Goal: Task Accomplishment & Management: Use online tool/utility

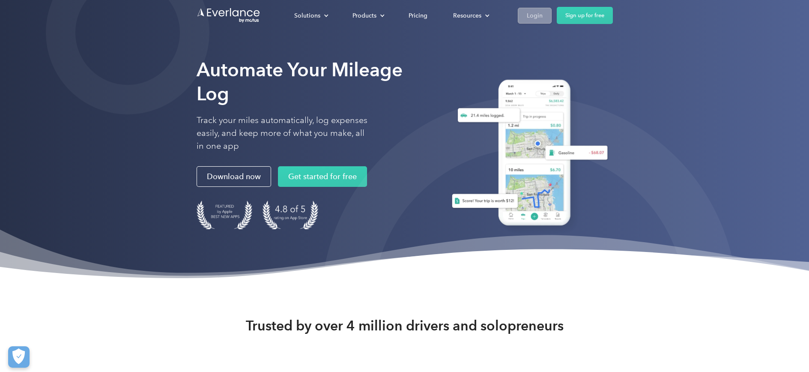
click at [533, 17] on div "Login" at bounding box center [535, 15] width 16 height 11
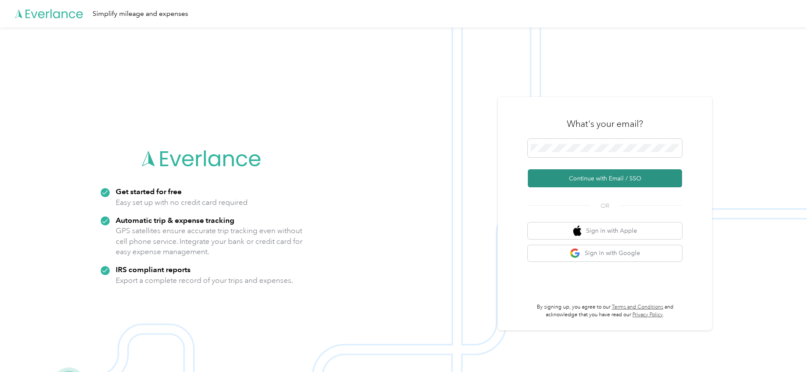
click at [583, 179] on button "Continue with Email / SSO" at bounding box center [605, 178] width 154 height 18
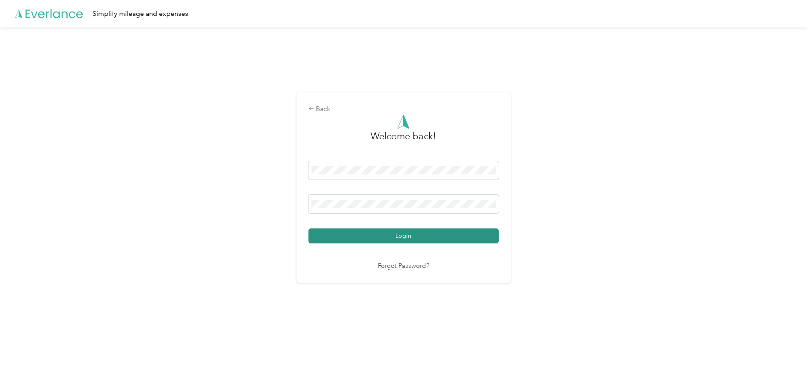
click at [380, 240] on button "Login" at bounding box center [403, 235] width 190 height 15
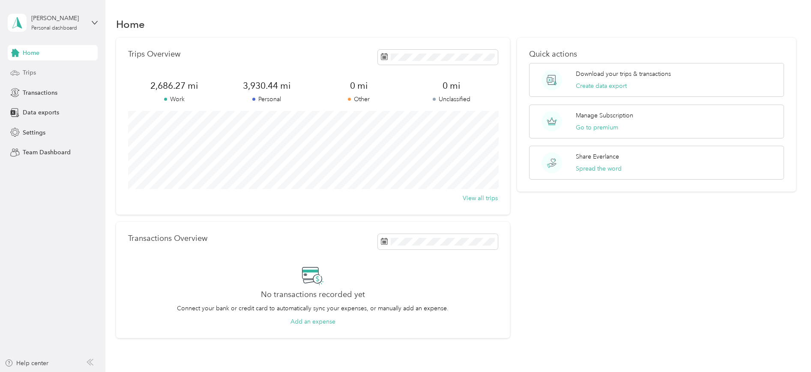
click at [55, 70] on div "Trips" at bounding box center [53, 72] width 90 height 15
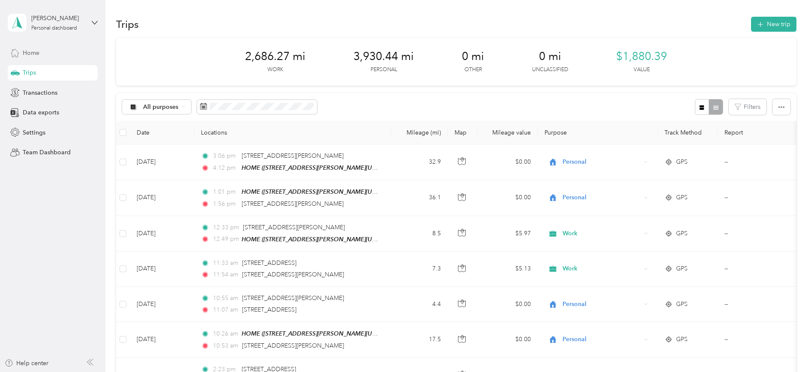
click at [47, 53] on div "Home" at bounding box center [53, 52] width 90 height 15
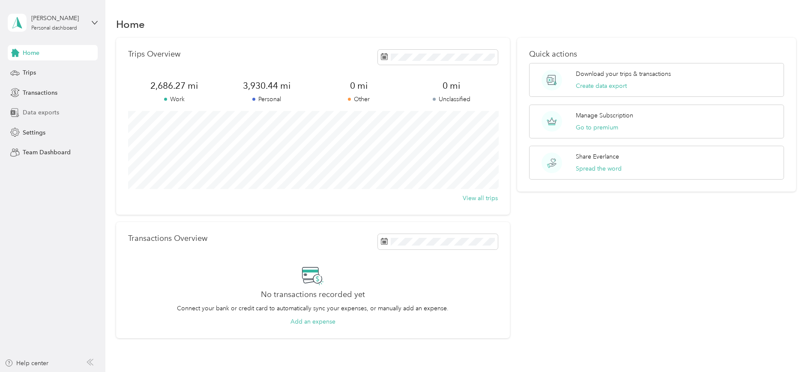
click at [37, 112] on span "Data exports" at bounding box center [41, 112] width 36 height 9
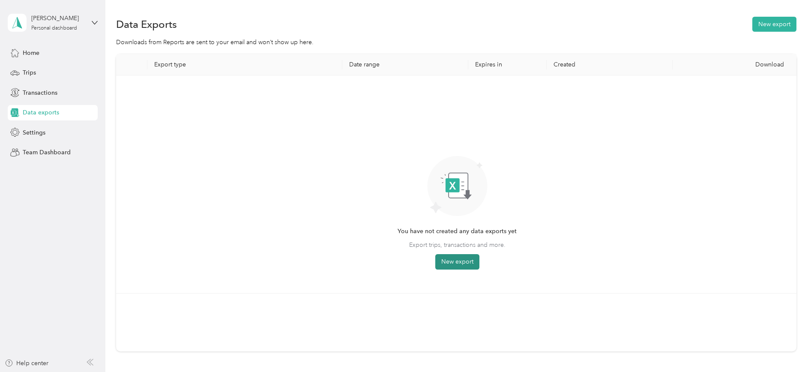
click at [451, 263] on button "New export" at bounding box center [457, 261] width 44 height 15
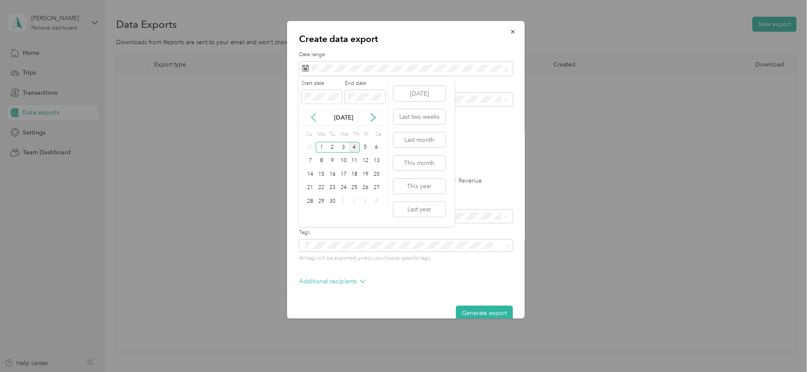
click at [312, 119] on icon at bounding box center [313, 117] width 9 height 9
click at [367, 148] on div "1" at bounding box center [365, 147] width 11 height 11
click at [311, 215] on div "31" at bounding box center [310, 214] width 11 height 11
click at [355, 91] on div "Purpose" at bounding box center [406, 94] width 214 height 24
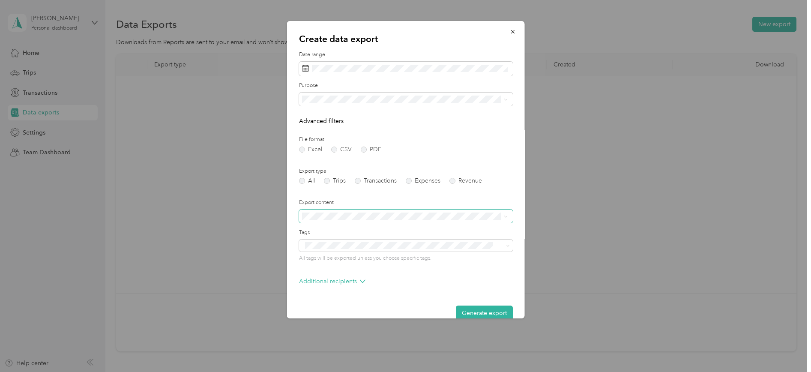
click at [509, 215] on span at bounding box center [406, 216] width 214 height 14
click at [503, 216] on icon at bounding box center [505, 217] width 4 height 4
click at [427, 230] on div "Summary only" at bounding box center [405, 229] width 200 height 9
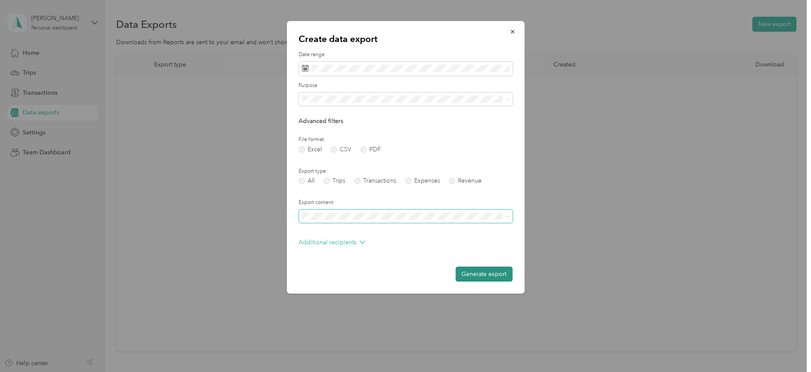
click at [476, 275] on button "Generate export" at bounding box center [483, 273] width 57 height 15
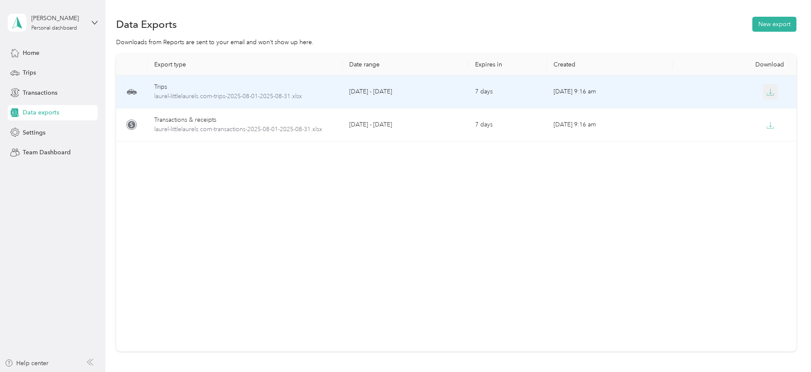
click at [773, 91] on icon "button" at bounding box center [770, 92] width 8 height 8
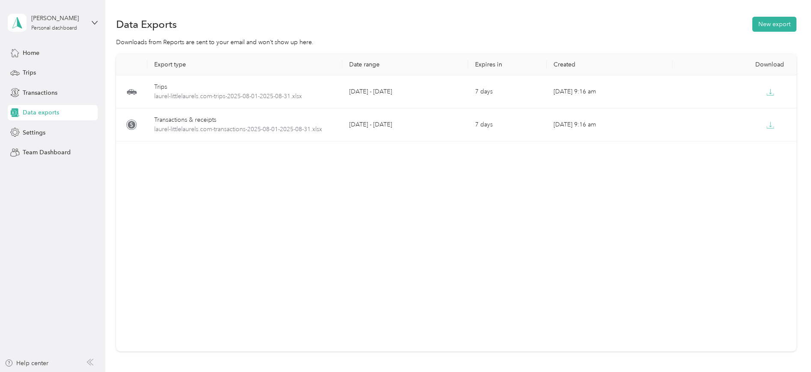
click at [63, 111] on div "Data exports" at bounding box center [53, 112] width 90 height 15
click at [785, 26] on button "New export" at bounding box center [774, 24] width 44 height 15
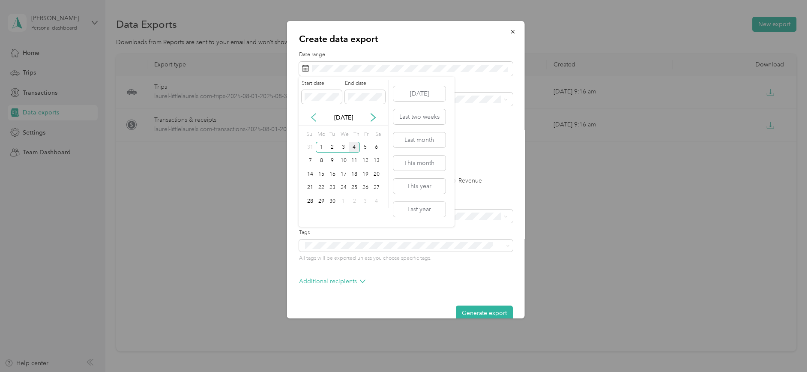
click at [311, 119] on icon at bounding box center [313, 117] width 9 height 9
click at [368, 147] on div "1" at bounding box center [365, 147] width 11 height 11
click at [311, 215] on div "31" at bounding box center [310, 214] width 11 height 11
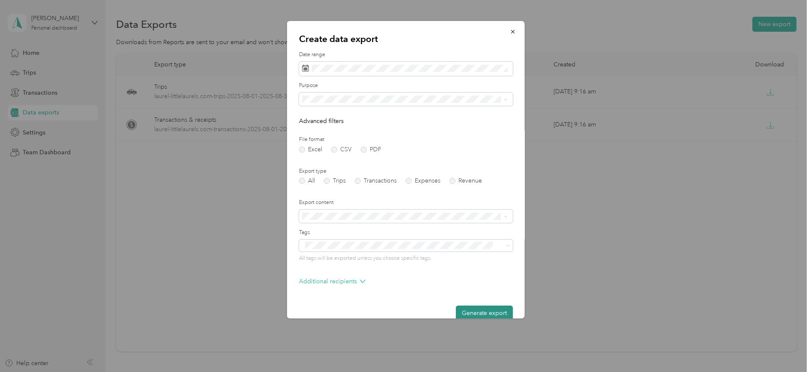
click at [472, 308] on button "Generate export" at bounding box center [483, 312] width 57 height 15
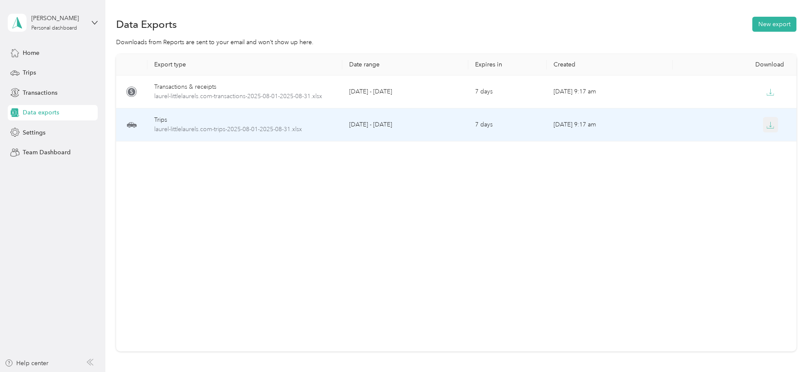
click at [770, 126] on icon "button" at bounding box center [770, 125] width 8 height 8
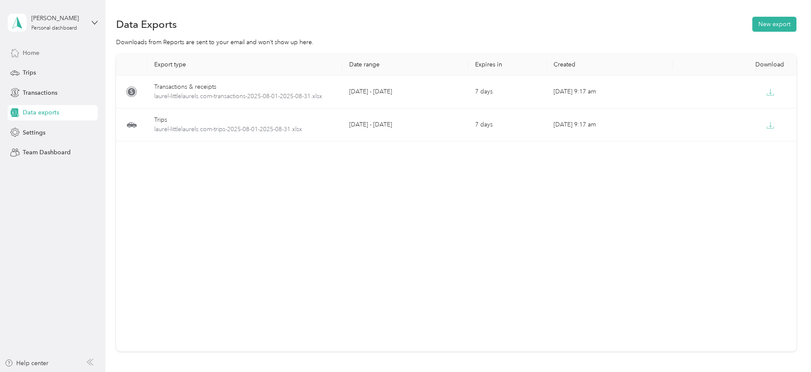
click at [32, 50] on span "Home" at bounding box center [31, 52] width 17 height 9
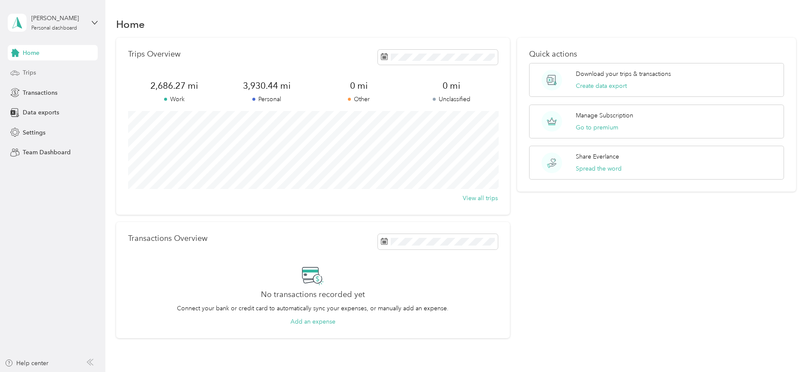
click at [33, 73] on span "Trips" at bounding box center [29, 72] width 13 height 9
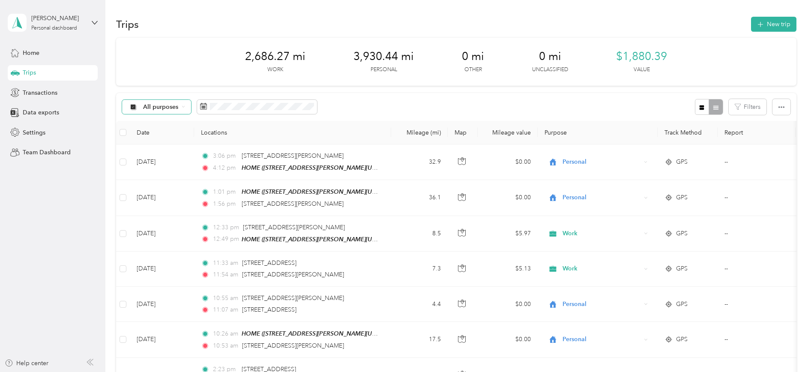
click at [182, 107] on icon at bounding box center [183, 106] width 3 height 3
click at [156, 153] on span "Work" at bounding box center [164, 151] width 42 height 9
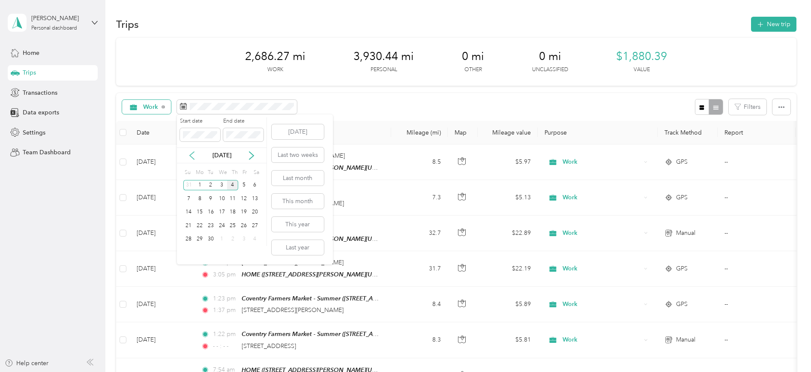
click at [192, 155] on icon at bounding box center [192, 155] width 9 height 9
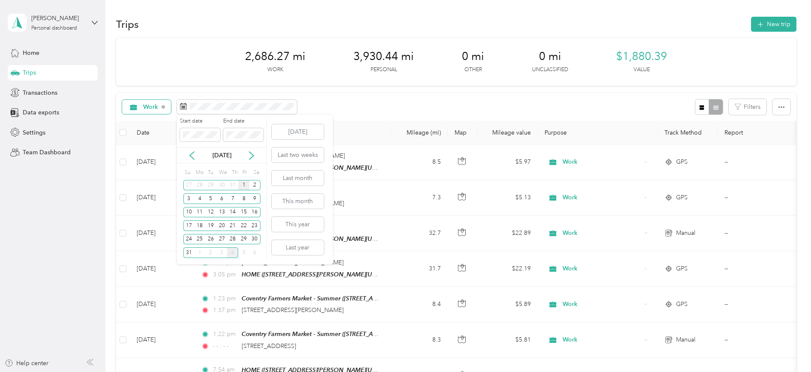
click at [242, 186] on div "1" at bounding box center [243, 185] width 11 height 11
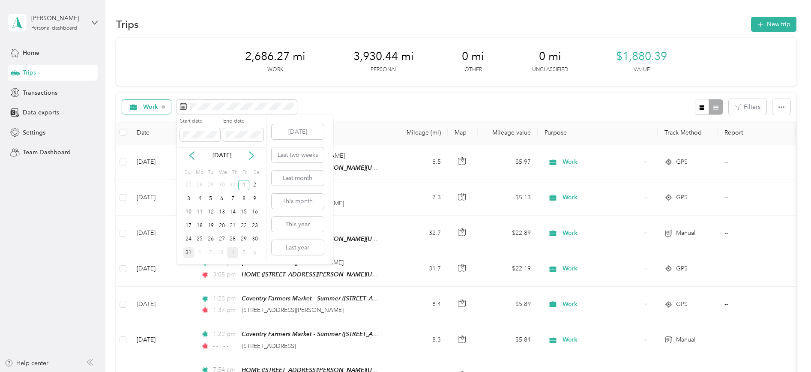
click at [188, 252] on div "31" at bounding box center [188, 252] width 11 height 11
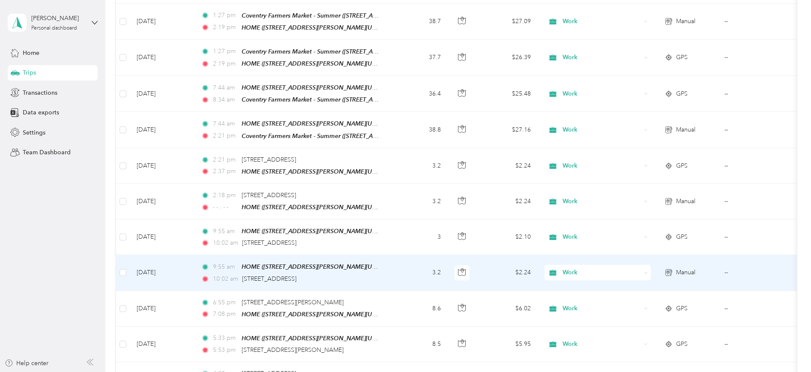
scroll to position [707, 0]
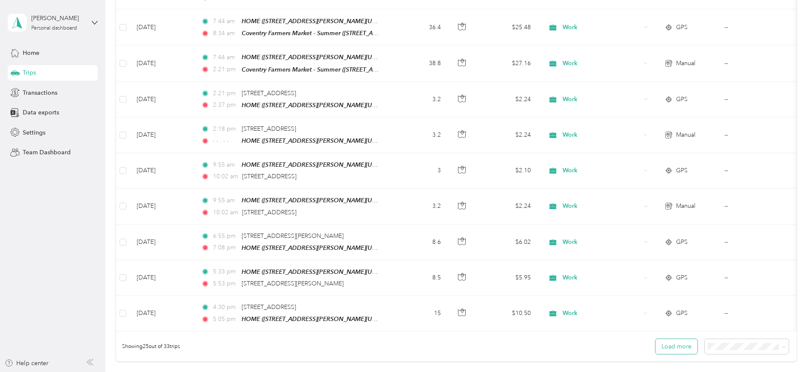
click at [668, 339] on button "Load more" at bounding box center [676, 346] width 42 height 15
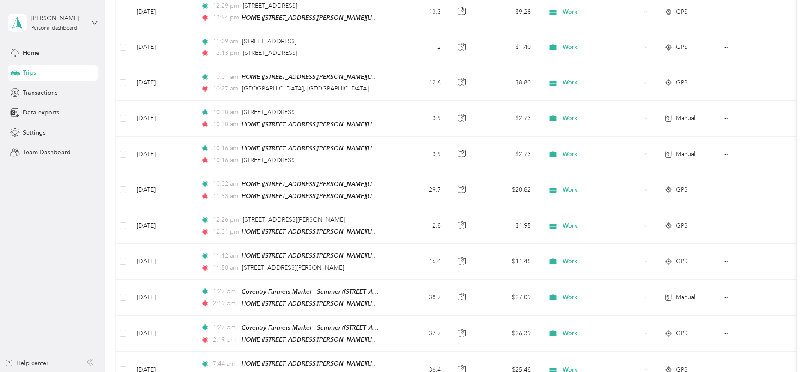
scroll to position [0, 0]
